Goal: Navigation & Orientation: Find specific page/section

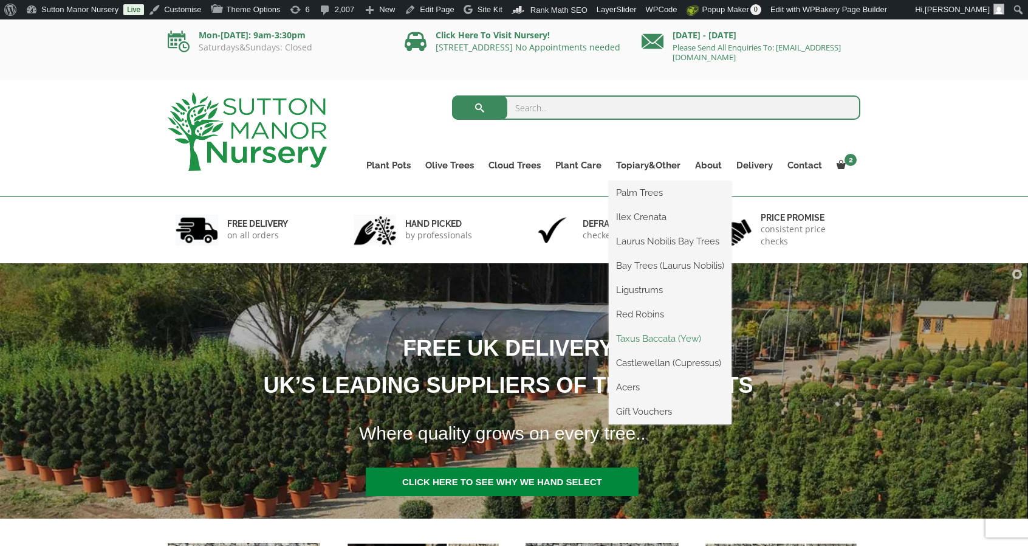
click at [650, 341] on link "Taxus Baccata (Yew)" at bounding box center [670, 338] width 123 height 18
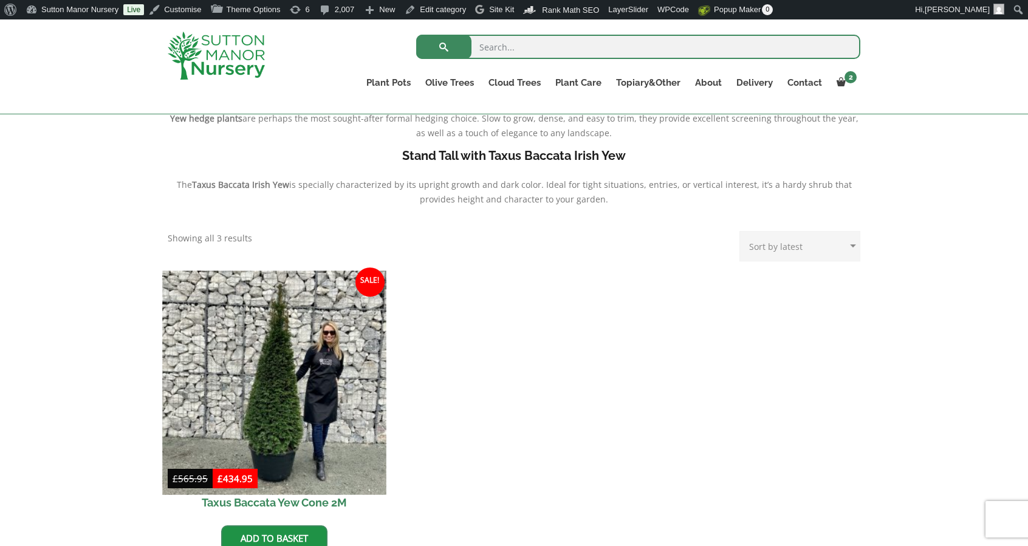
click at [327, 357] on img at bounding box center [274, 382] width 224 height 224
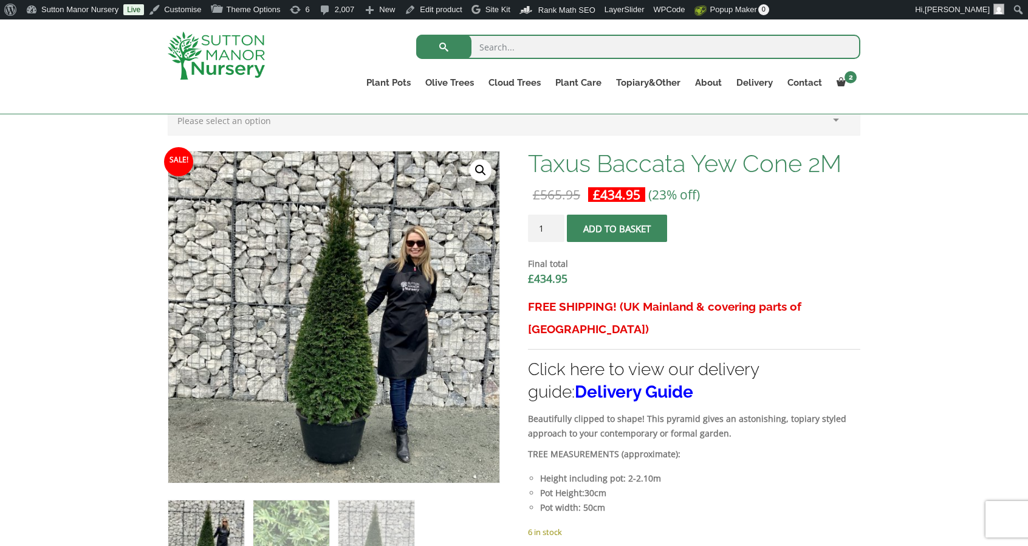
scroll to position [205, 0]
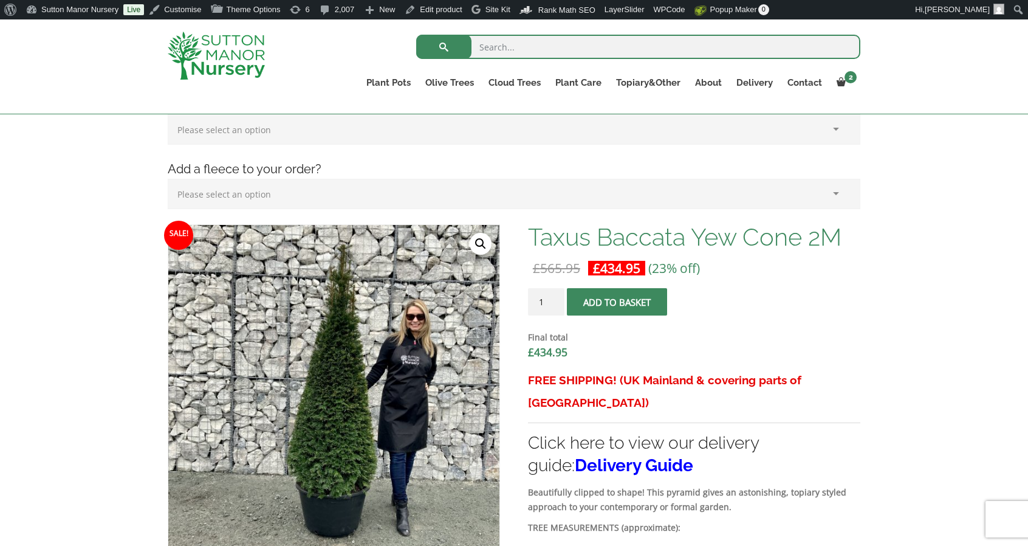
click at [566, 52] on input "search" at bounding box center [638, 47] width 444 height 24
type input "cypress"
click at [416, 35] on button "submit" at bounding box center [443, 47] width 55 height 24
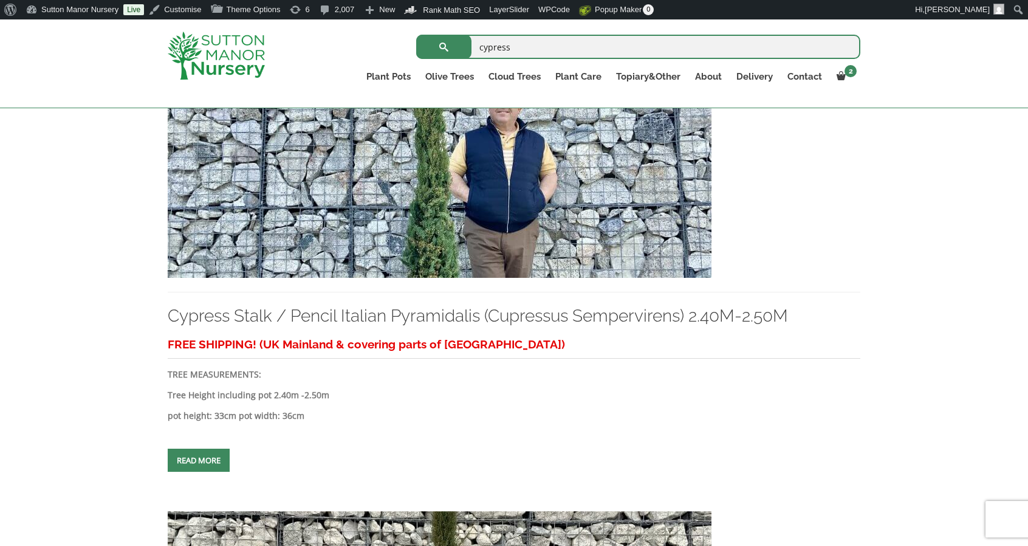
scroll to position [360, 0]
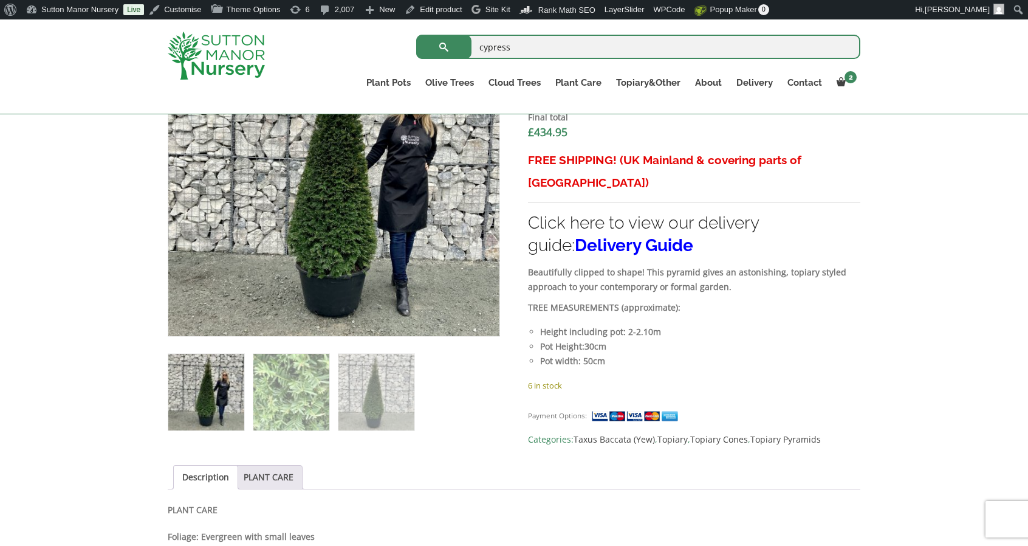
scroll to position [438, 0]
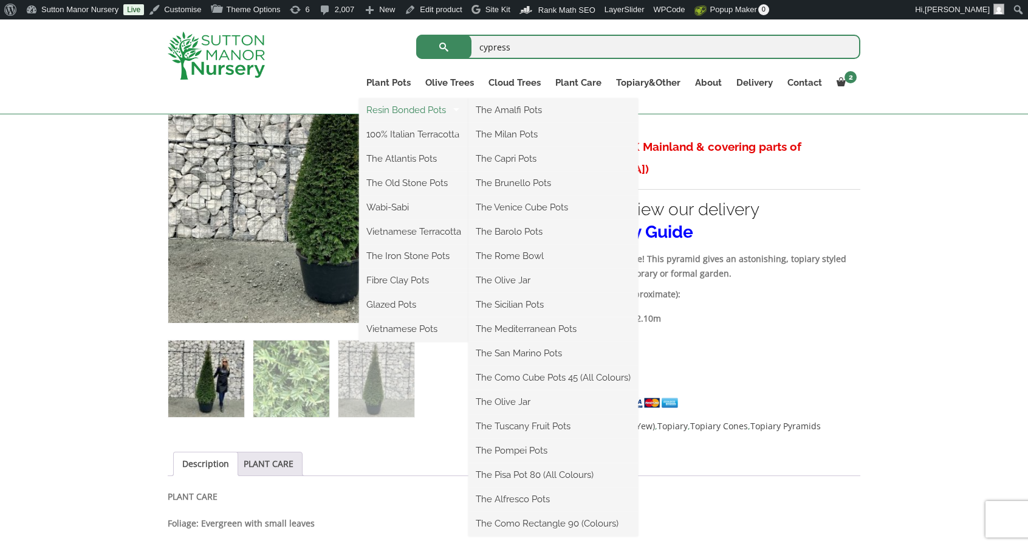
click at [391, 108] on link "Resin Bonded Pots" at bounding box center [413, 110] width 109 height 18
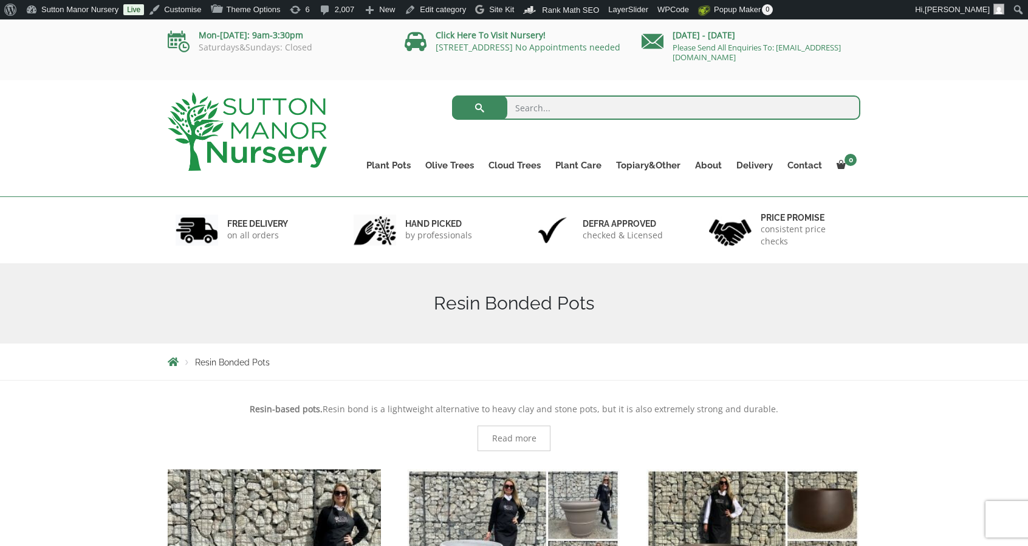
click at [238, 105] on img at bounding box center [247, 131] width 159 height 78
